Goal: Task Accomplishment & Management: Use online tool/utility

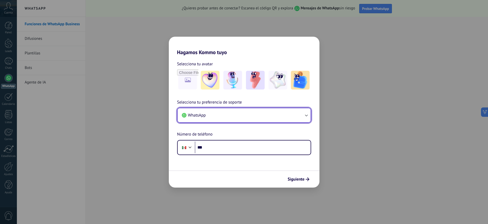
click at [242, 116] on button "WhatsApp" at bounding box center [244, 115] width 133 height 14
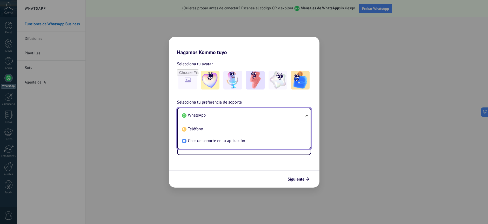
click at [242, 114] on li "WhatsApp" at bounding box center [243, 115] width 127 height 12
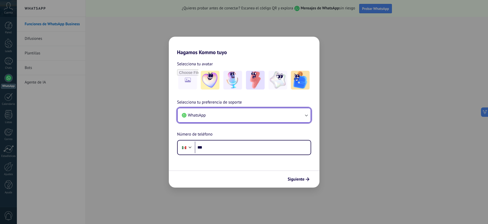
click at [220, 110] on button "WhatsApp" at bounding box center [244, 115] width 133 height 14
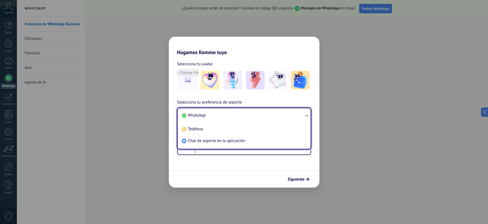
click at [215, 117] on li "WhatsApp" at bounding box center [243, 115] width 127 height 12
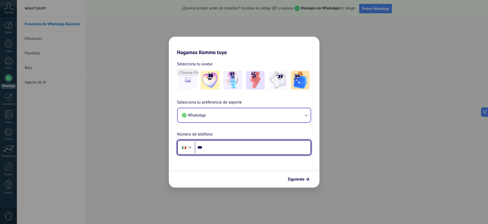
click at [213, 147] on input "***" at bounding box center [253, 147] width 116 height 12
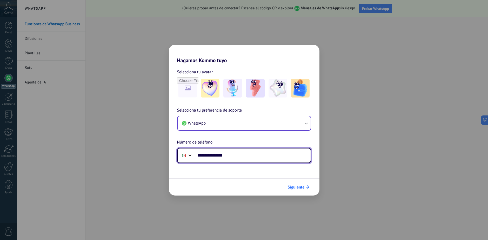
type input "**********"
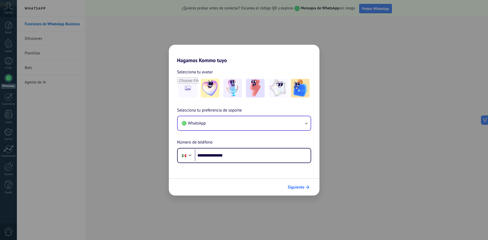
click at [294, 188] on span "Siguiente" at bounding box center [296, 187] width 17 height 4
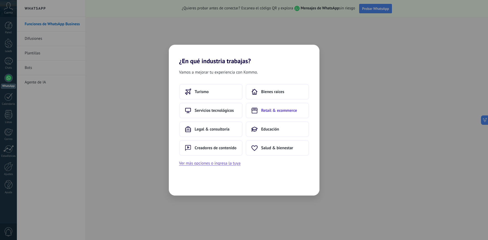
click at [278, 111] on span "Retail & ecommerce" at bounding box center [279, 110] width 36 height 5
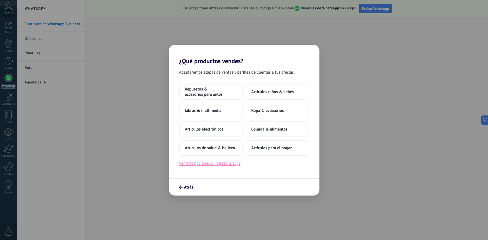
click at [213, 165] on button "Ver más opciones o ingresa la tuya" at bounding box center [209, 163] width 61 height 7
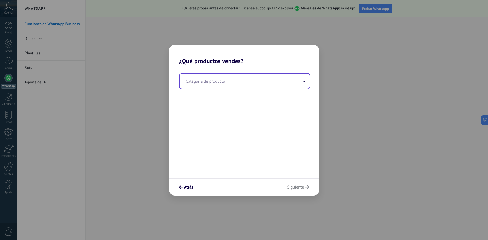
click at [201, 86] on input "text" at bounding box center [245, 81] width 130 height 15
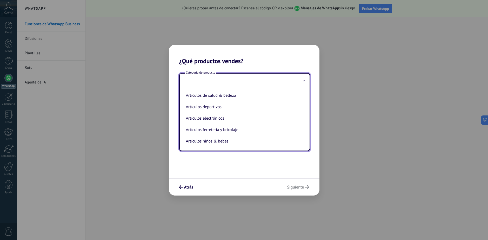
click at [205, 82] on input "text" at bounding box center [245, 81] width 130 height 15
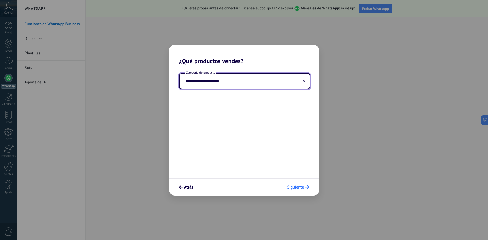
type input "**********"
click at [293, 187] on span "Siguiente" at bounding box center [295, 187] width 17 height 4
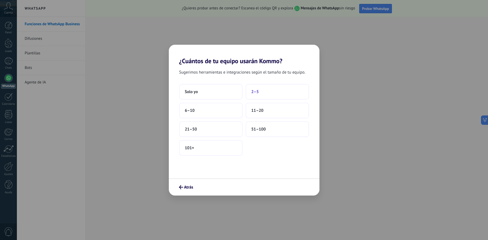
click at [257, 92] on span "2–5" at bounding box center [256, 91] width 8 height 5
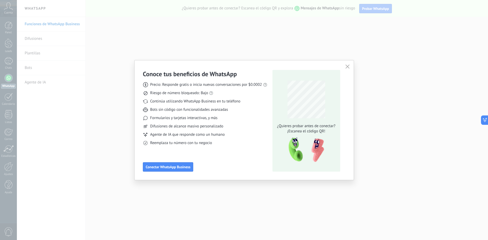
click at [346, 66] on icon "button" at bounding box center [348, 66] width 4 height 4
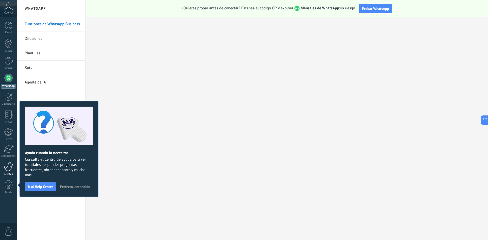
click at [9, 167] on div at bounding box center [8, 166] width 9 height 9
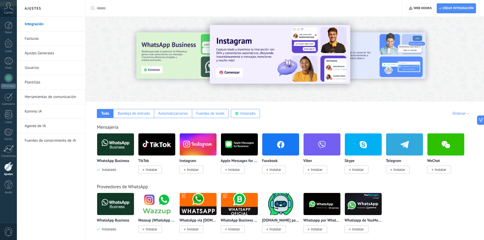
click at [44, 23] on link "Integración" at bounding box center [53, 24] width 56 height 15
click at [36, 38] on link "Facturas" at bounding box center [53, 38] width 56 height 15
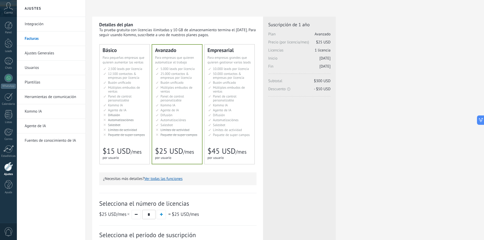
click at [37, 112] on link "Kommo IA" at bounding box center [53, 111] width 56 height 15
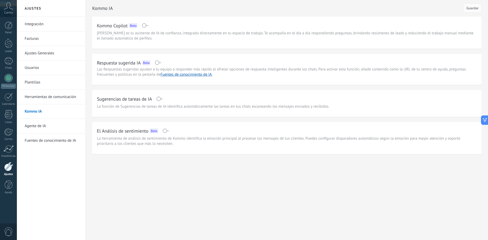
click at [43, 127] on link "Agente de IA" at bounding box center [53, 126] width 56 height 15
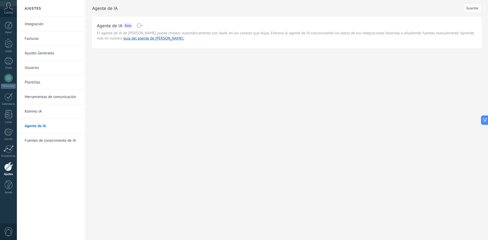
click at [40, 98] on link "Herramientas de comunicación" at bounding box center [53, 97] width 56 height 15
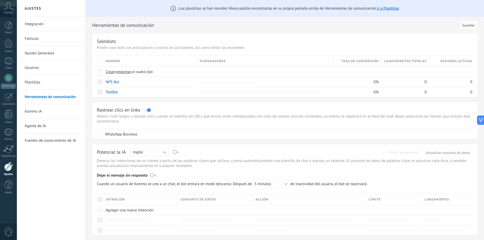
click at [35, 27] on link "Integración" at bounding box center [53, 24] width 56 height 15
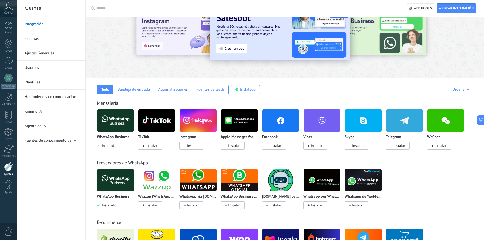
scroll to position [26, 0]
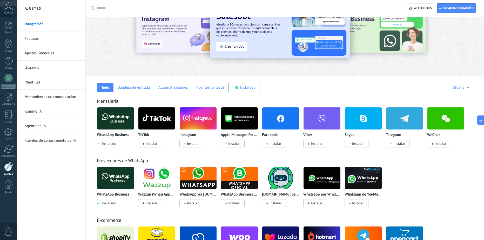
click at [111, 143] on span "Instalado" at bounding box center [108, 143] width 16 height 5
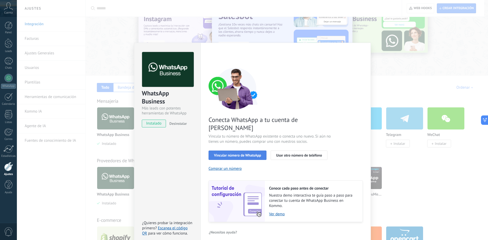
click at [231, 153] on span "Vincular número de WhatsApp" at bounding box center [237, 155] width 47 height 4
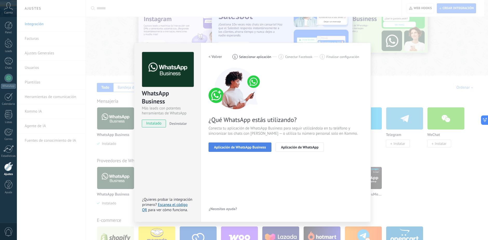
click at [234, 148] on span "Aplicación de WhatsApp Business" at bounding box center [240, 147] width 52 height 4
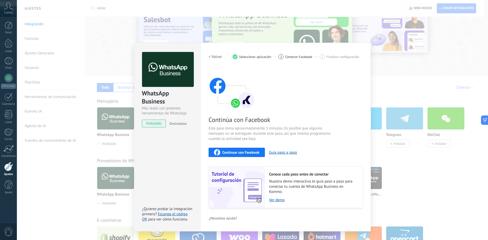
click at [389, 68] on div "WhatsApp Business Más leads con potentes herramientas de WhatsApp instalado Des…" at bounding box center [252, 120] width 471 height 240
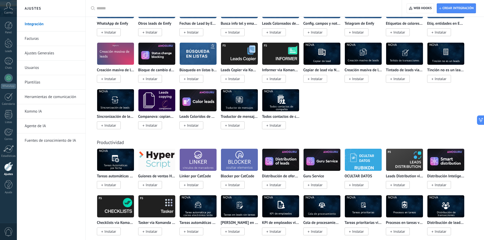
scroll to position [1403, 0]
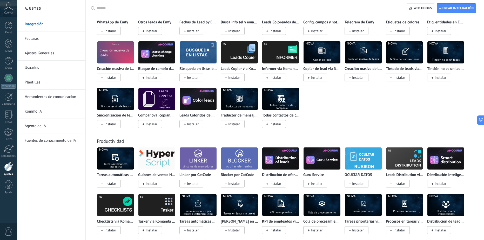
click at [280, 205] on img at bounding box center [280, 204] width 37 height 25
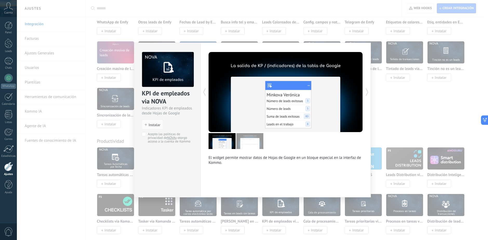
click at [386, 93] on div "KPI de empleados via NOVA Indicadores KPI de empleados desde Hojas de Google in…" at bounding box center [252, 120] width 471 height 240
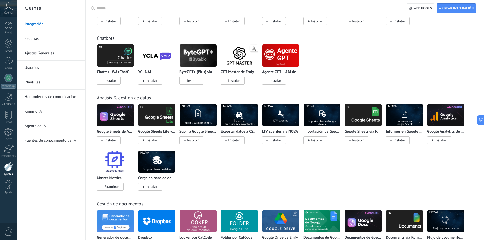
scroll to position [1065, 0]
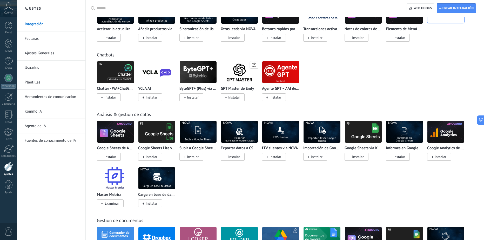
click at [331, 134] on img at bounding box center [322, 131] width 37 height 25
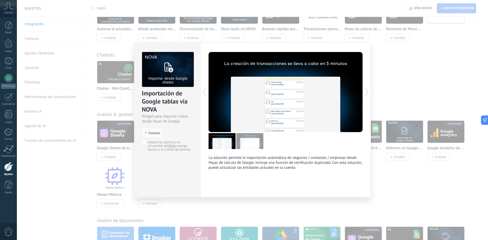
click at [389, 64] on div "Importación de Google tablas via NOVA Widget para importar tratos desde Hojas d…" at bounding box center [252, 120] width 471 height 240
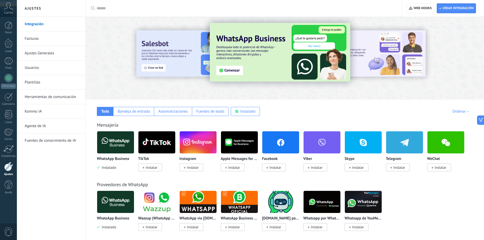
scroll to position [0, 0]
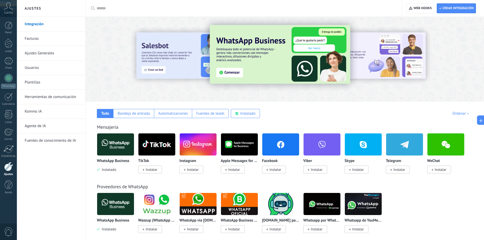
click at [108, 9] on input "text" at bounding box center [246, 8] width 298 height 5
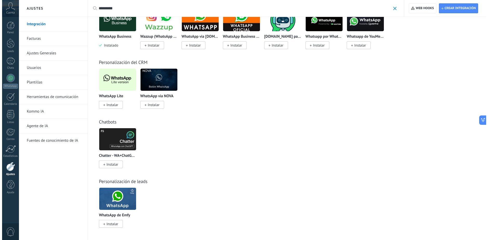
scroll to position [88, 0]
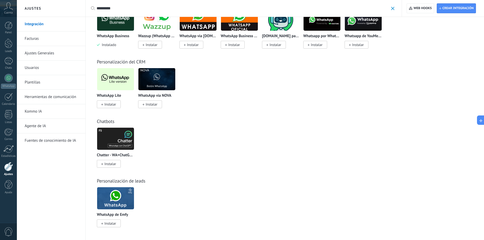
type input "********"
click at [121, 202] on img at bounding box center [115, 198] width 37 height 25
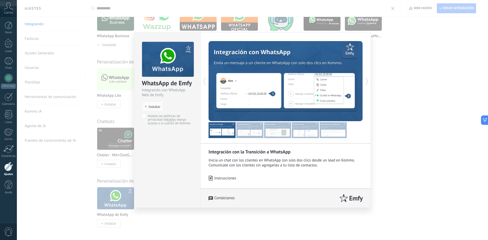
click at [432, 79] on div "WhatsApp de Emfy Integración con WhatsApp Web de Emfy install Instalar Acepto l…" at bounding box center [252, 120] width 471 height 240
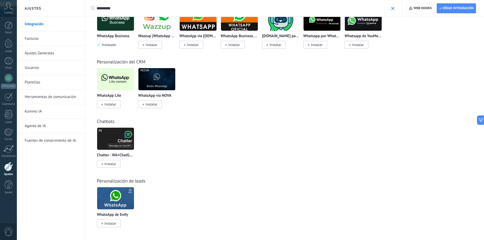
click at [112, 140] on img at bounding box center [115, 138] width 37 height 25
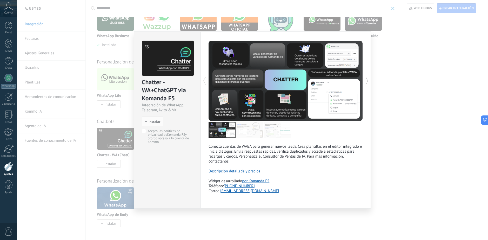
click at [425, 149] on div "Chatter - WA+ChatGPT via Komanda F5 Integración de WhatsApp, Telegram, [PERSON_…" at bounding box center [252, 120] width 471 height 240
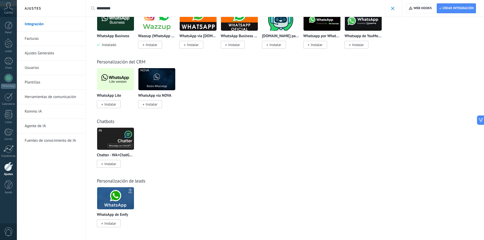
click at [117, 78] on img at bounding box center [115, 79] width 37 height 25
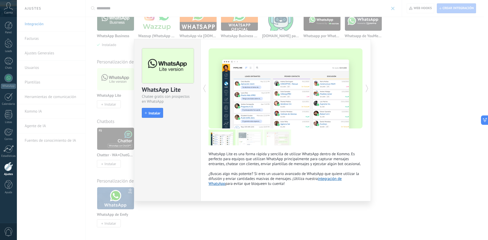
click at [155, 115] on span "Instalar" at bounding box center [155, 113] width 12 height 4
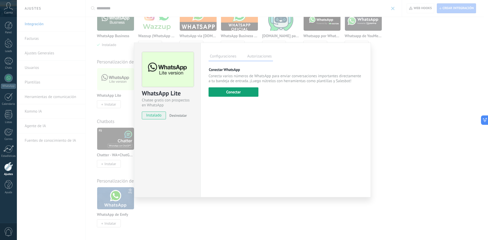
click at [244, 94] on button "Conectar" at bounding box center [234, 91] width 50 height 9
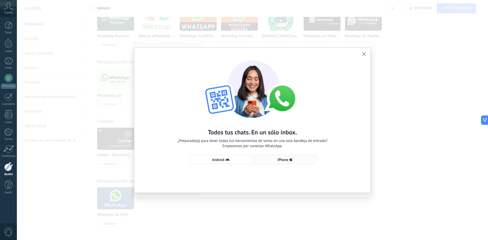
click at [274, 159] on span "iPhone" at bounding box center [285, 159] width 56 height 4
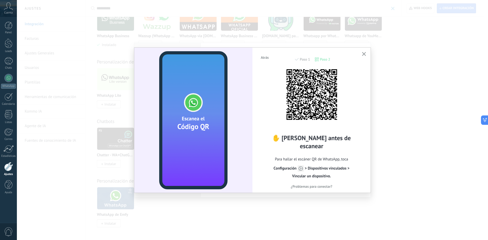
click at [289, 141] on h2 "✋ [PERSON_NAME] antes de escanear" at bounding box center [311, 142] width 103 height 16
